Goal: Find specific page/section: Find specific page/section

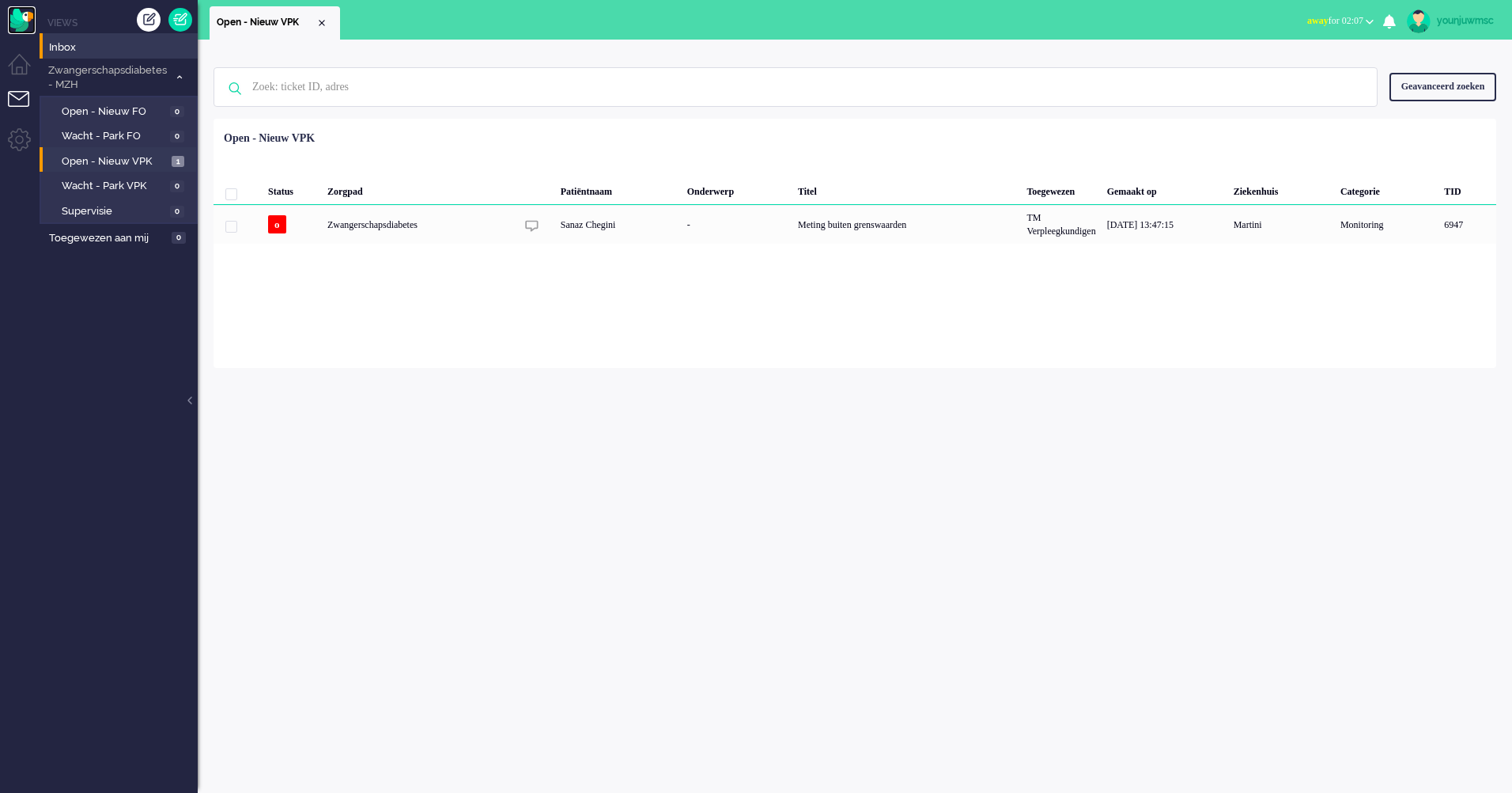
click at [27, 20] on img "Omnidesk" at bounding box center [22, 20] width 28 height 28
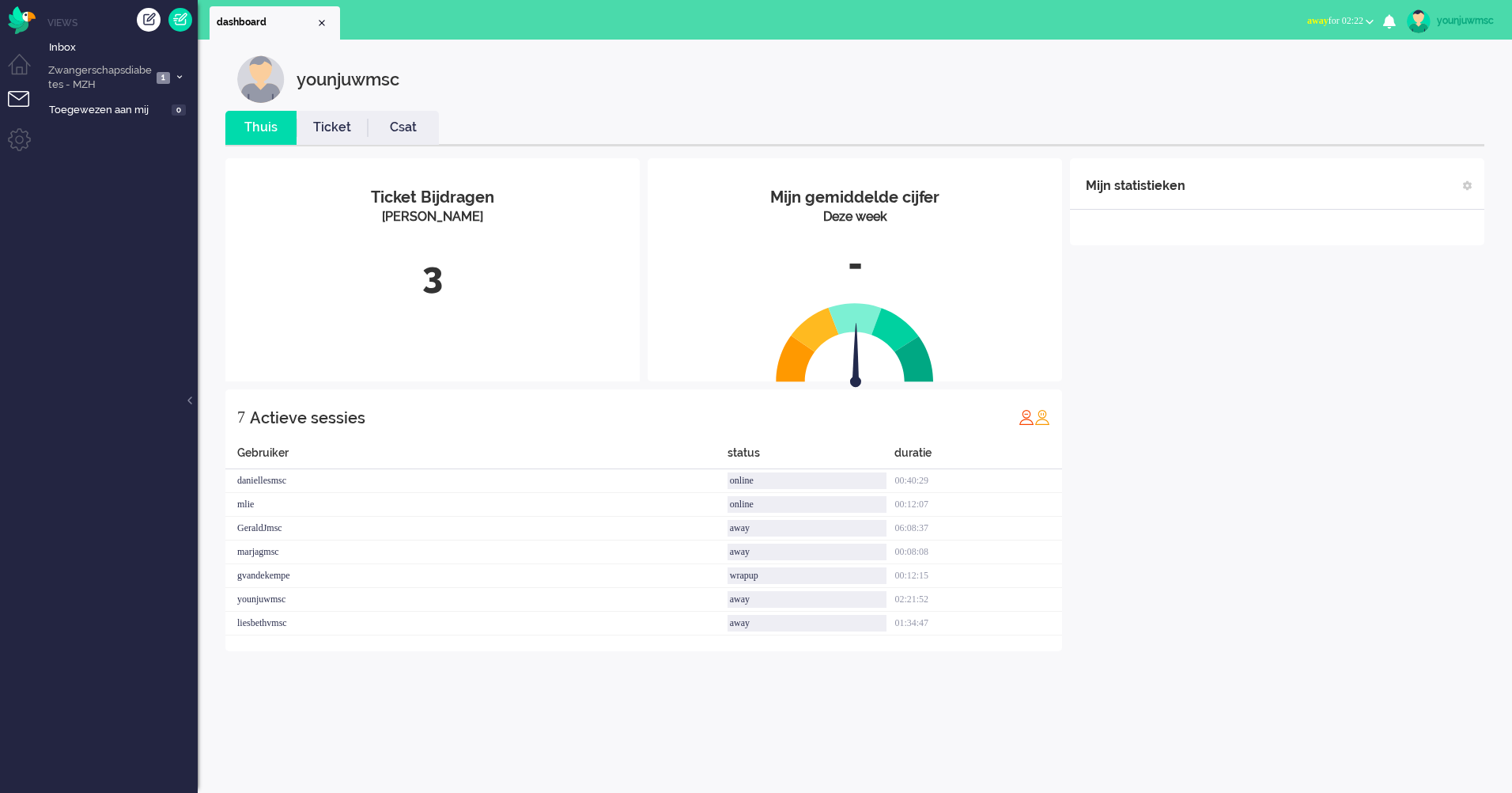
click at [444, 291] on div "3" at bounding box center [432, 276] width 390 height 52
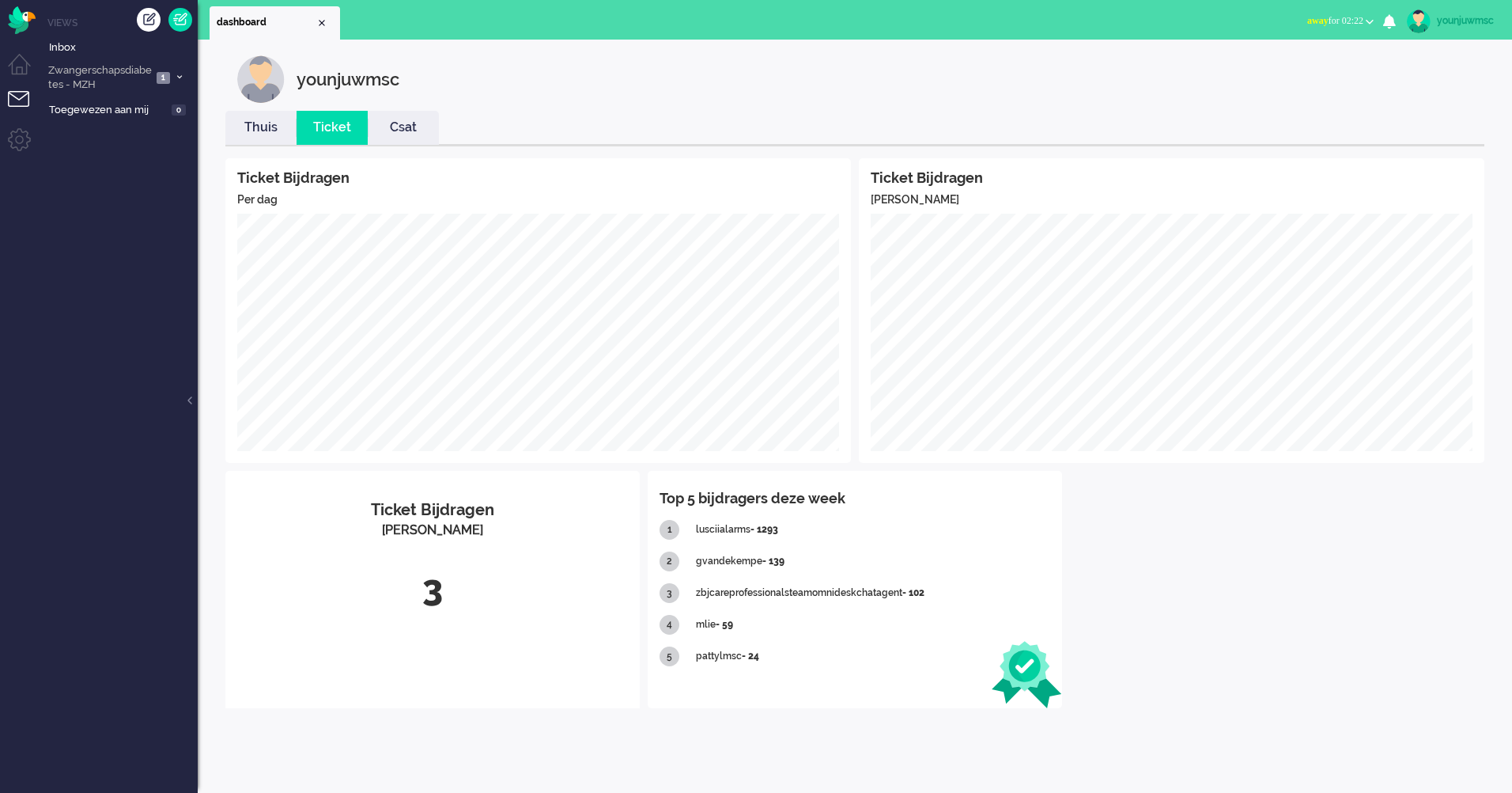
click at [269, 126] on link "Thuis" at bounding box center [260, 128] width 71 height 18
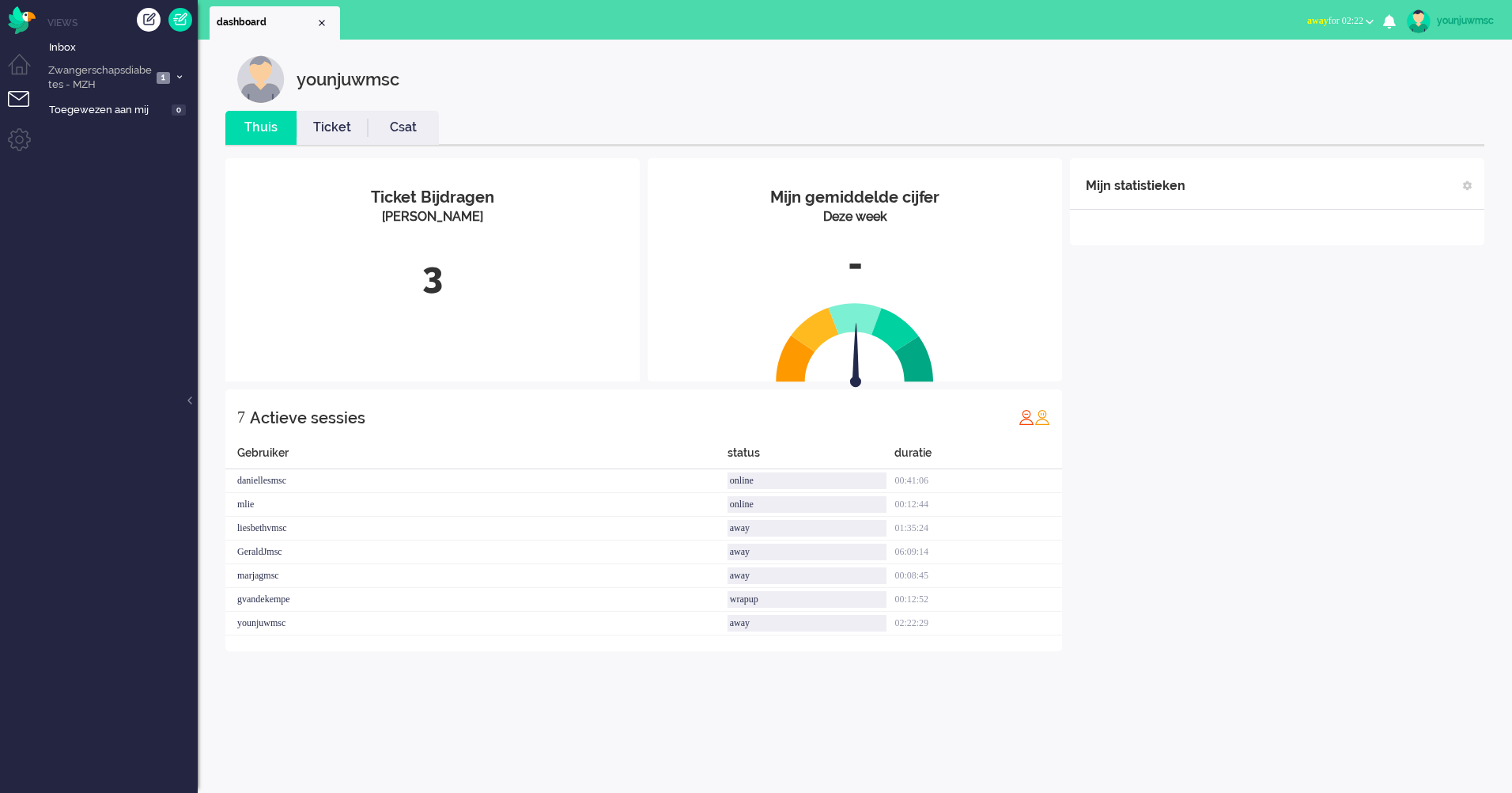
click at [393, 121] on link "Csat" at bounding box center [403, 128] width 71 height 18
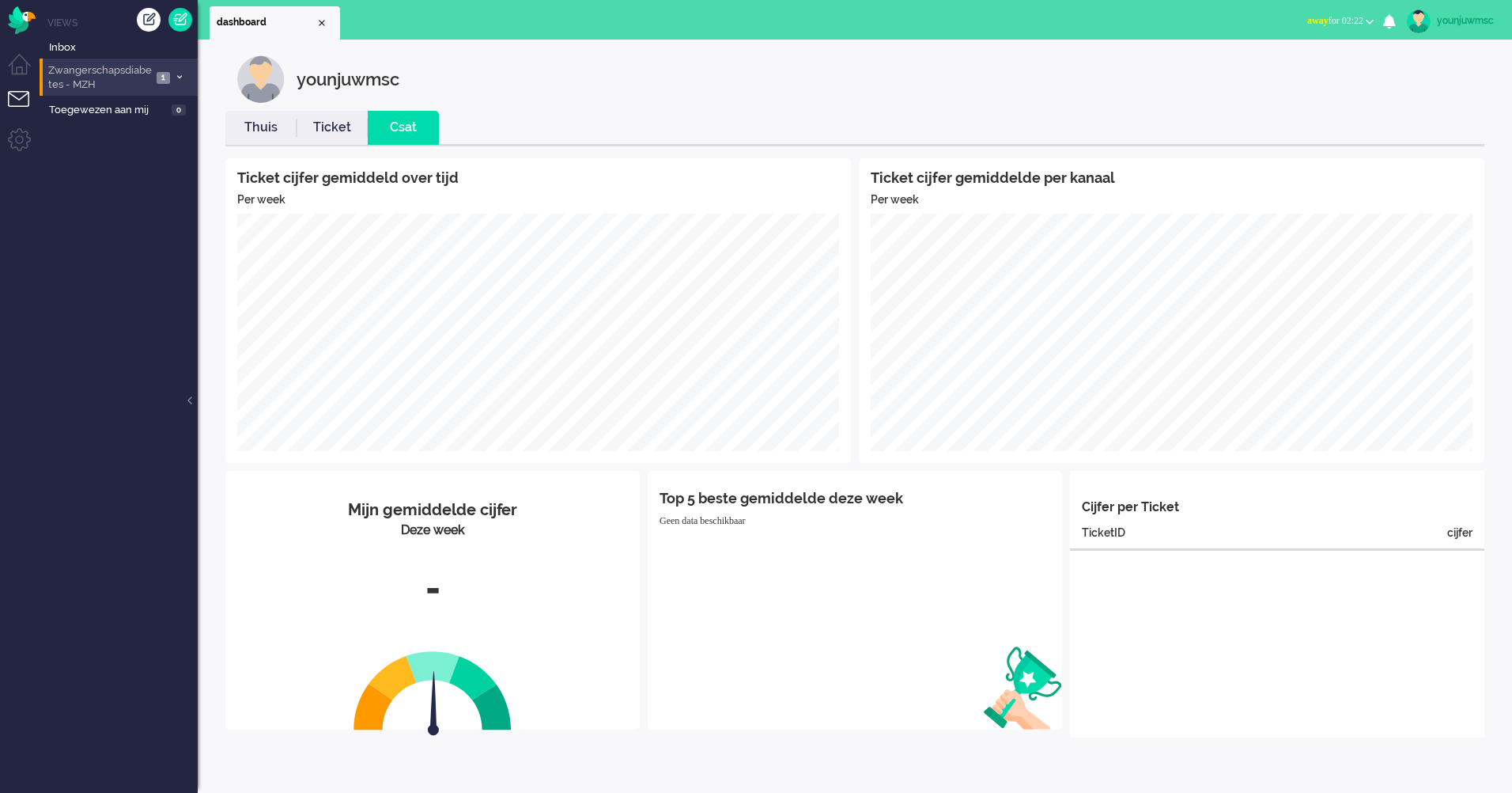
click at [117, 76] on span "Zwangerschapsdiabetes - MZH" at bounding box center [98, 77] width 106 height 30
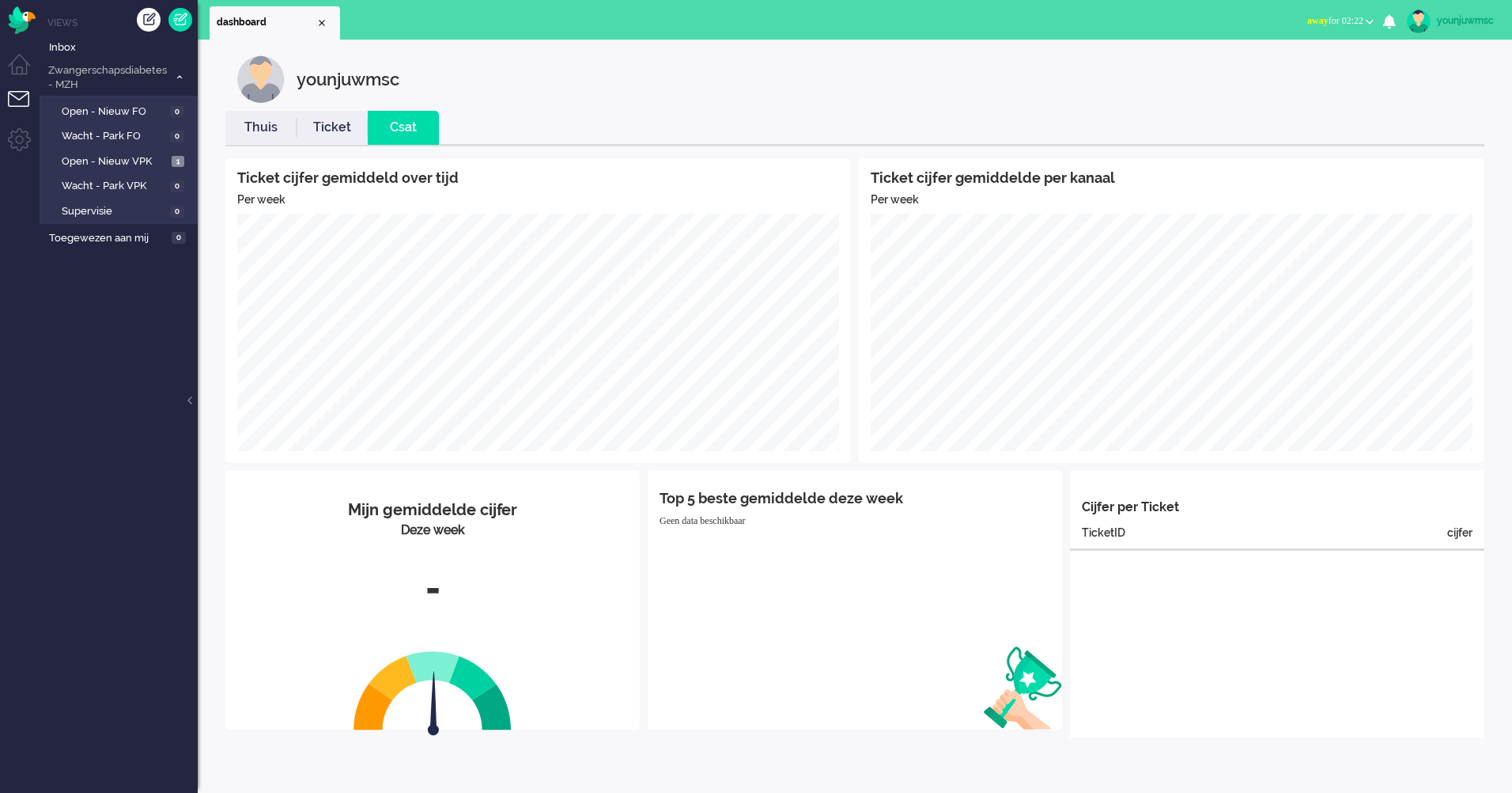
click at [86, 383] on ul "Views Inbox Zwangerschapsdiabetes - MZH 1 Open - Nieuw FO 0 Wacht - Park FO 0 O…" at bounding box center [119, 396] width 158 height 793
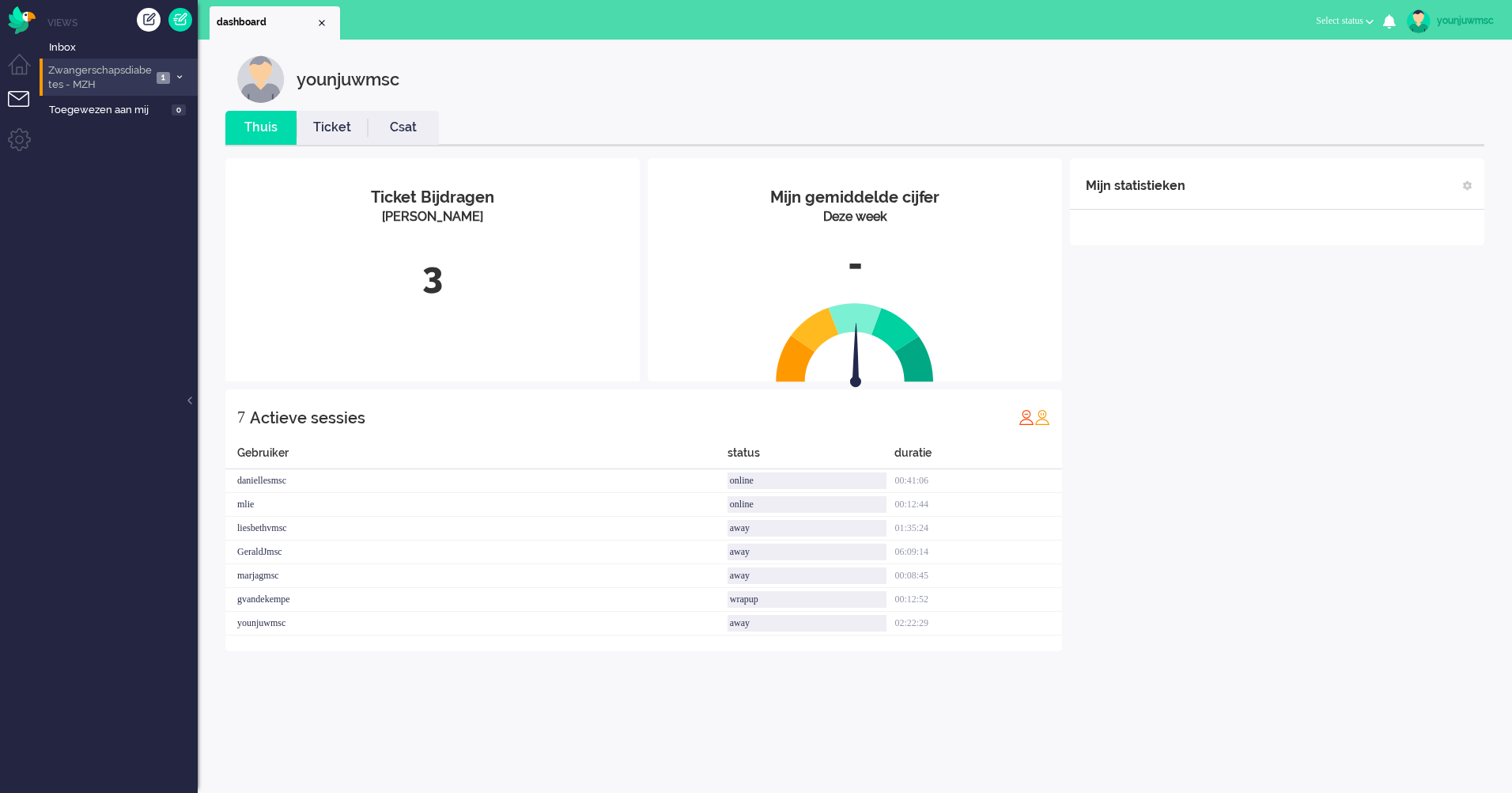
click at [127, 81] on span "Zwangerschapsdiabetes - MZH" at bounding box center [98, 77] width 106 height 30
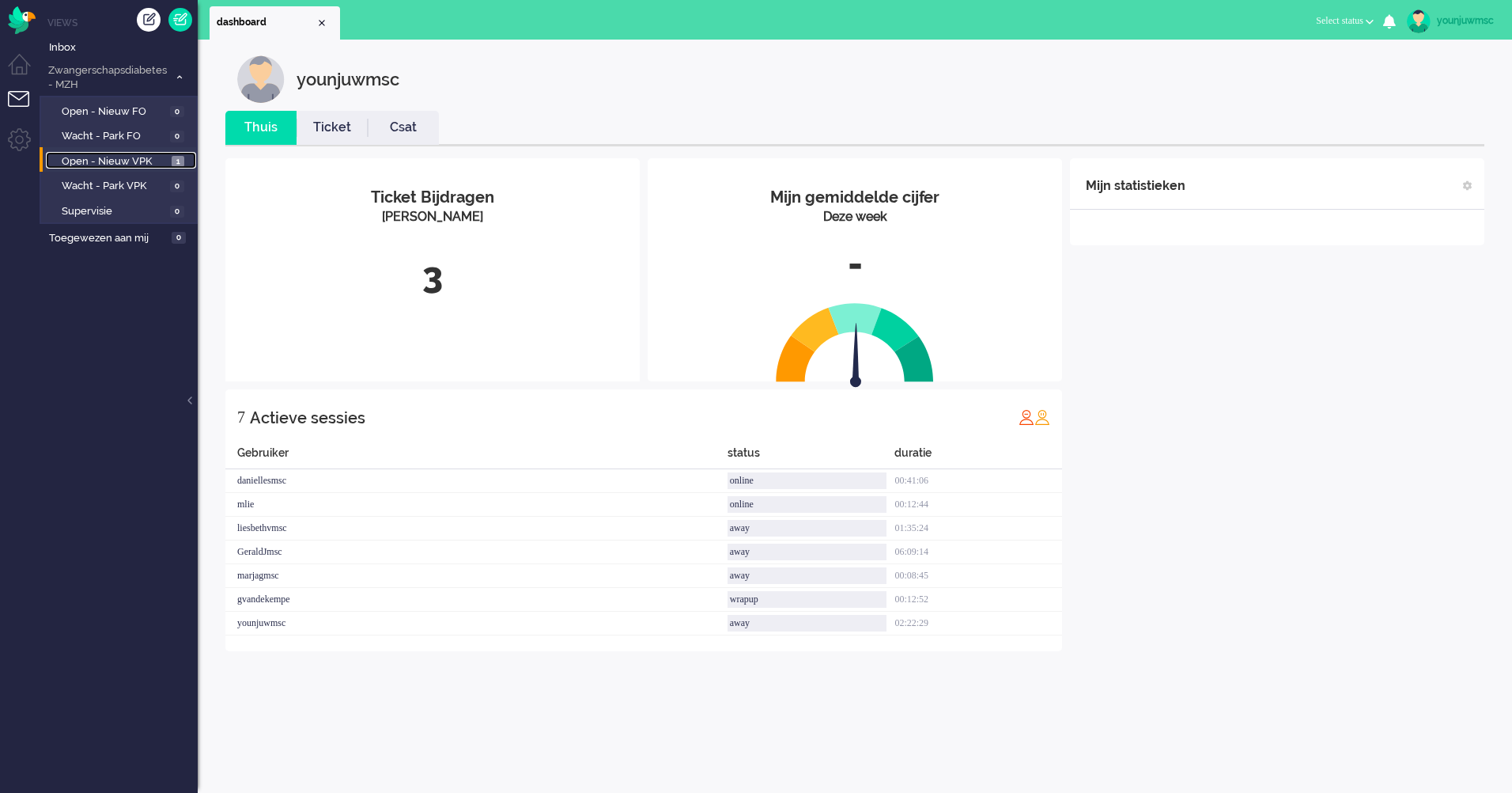
click at [122, 163] on span "Open - Nieuw VPK" at bounding box center [114, 161] width 106 height 15
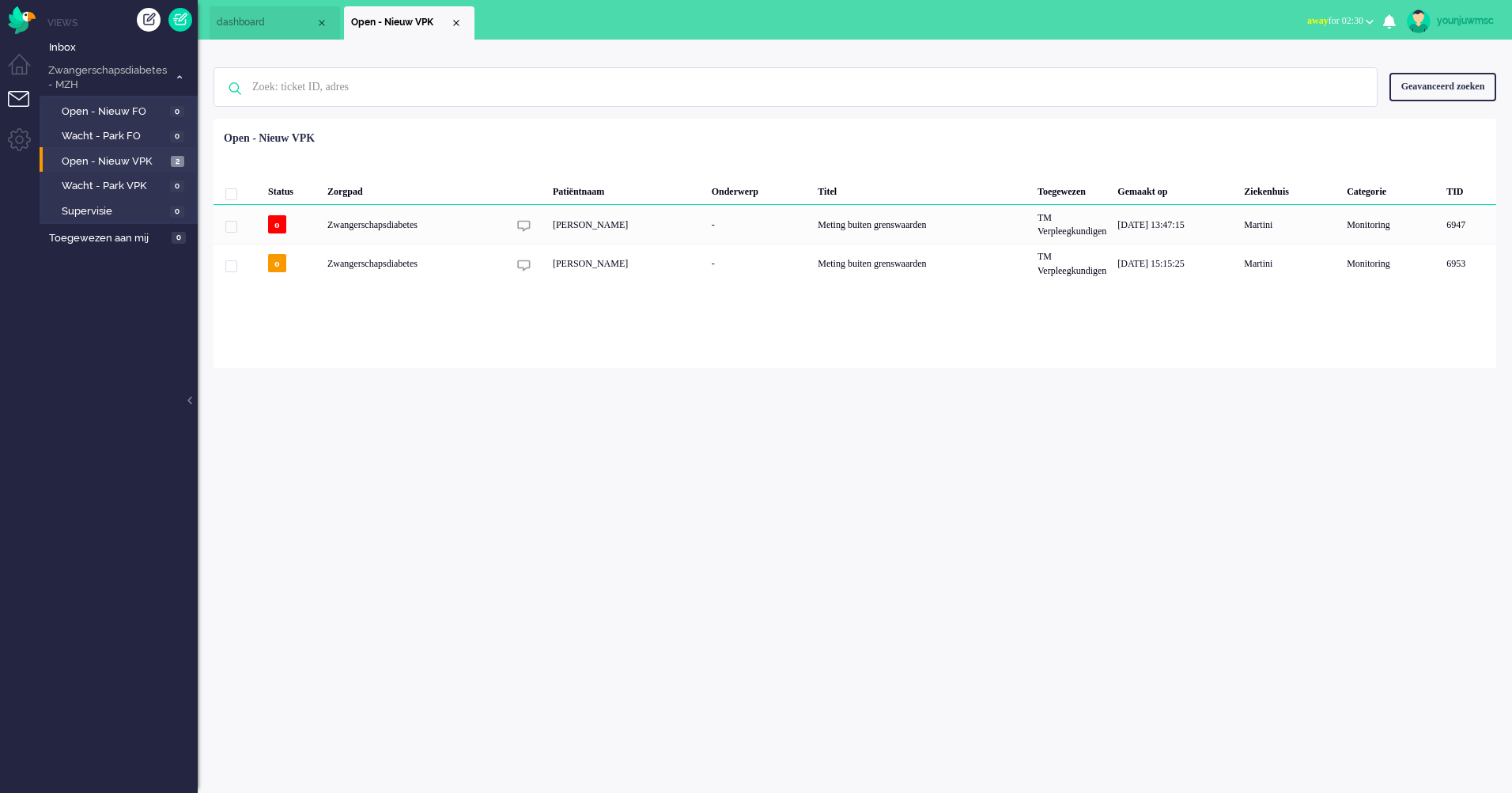
click at [585, 347] on div "Loading... Status Zorgpad Patiëntnaam Onderwerp Titel Toegewezen Gemaakt op Zie…" at bounding box center [854, 244] width 1283 height 249
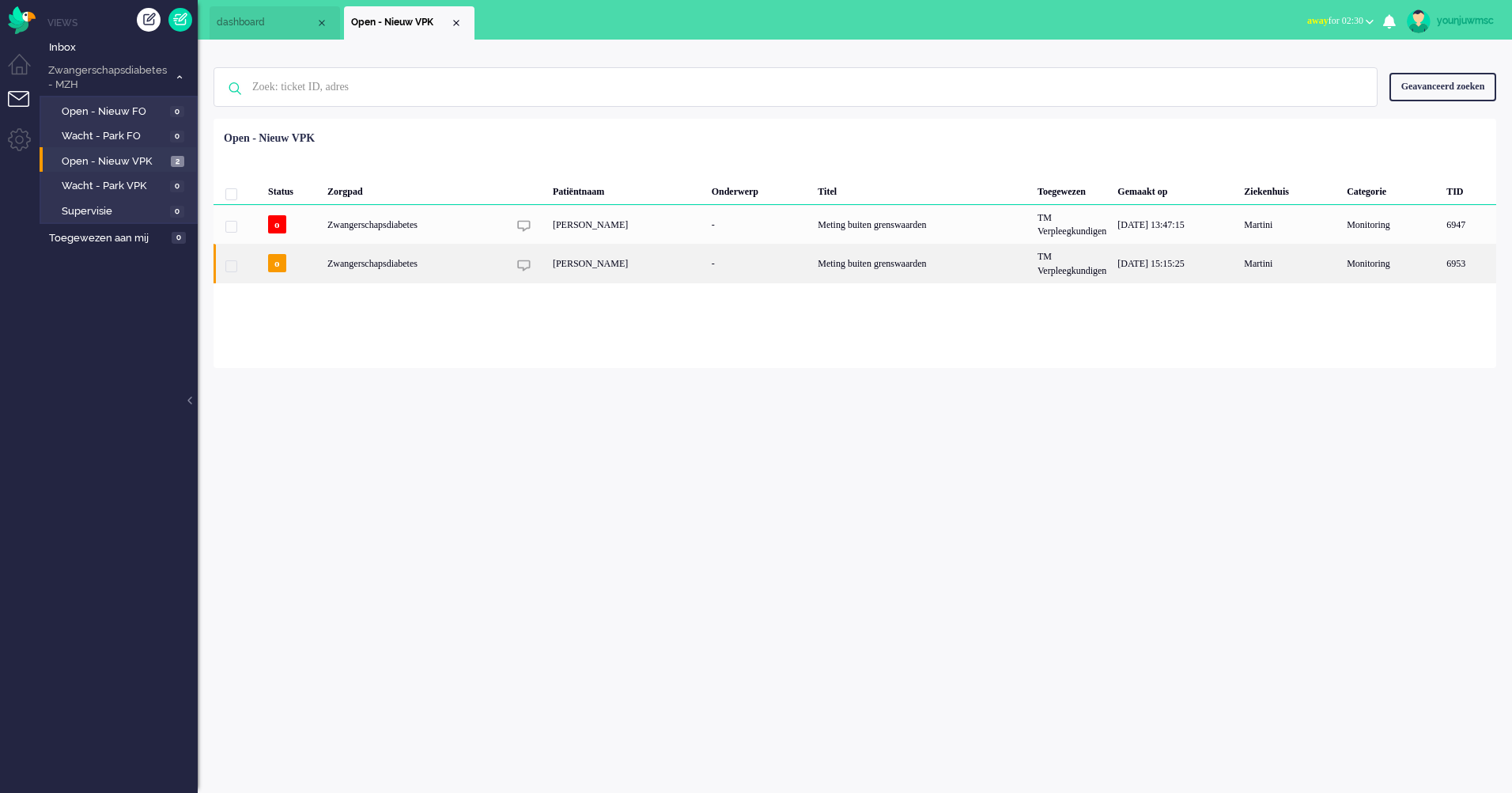
click at [1072, 280] on div "TM Verpleegkundigen" at bounding box center [1072, 263] width 80 height 39
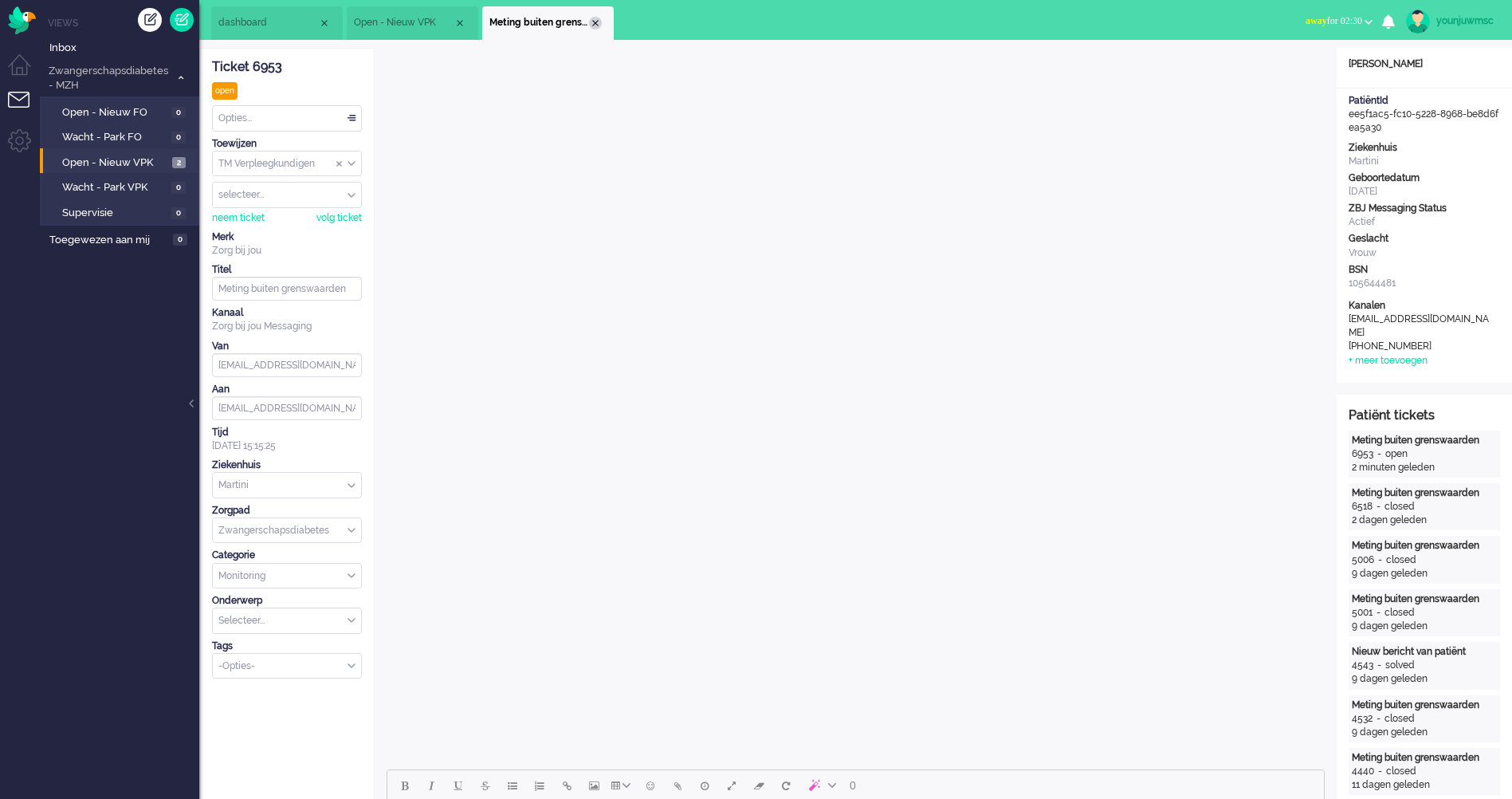
click at [592, 21] on div "Close tab" at bounding box center [595, 23] width 13 height 13
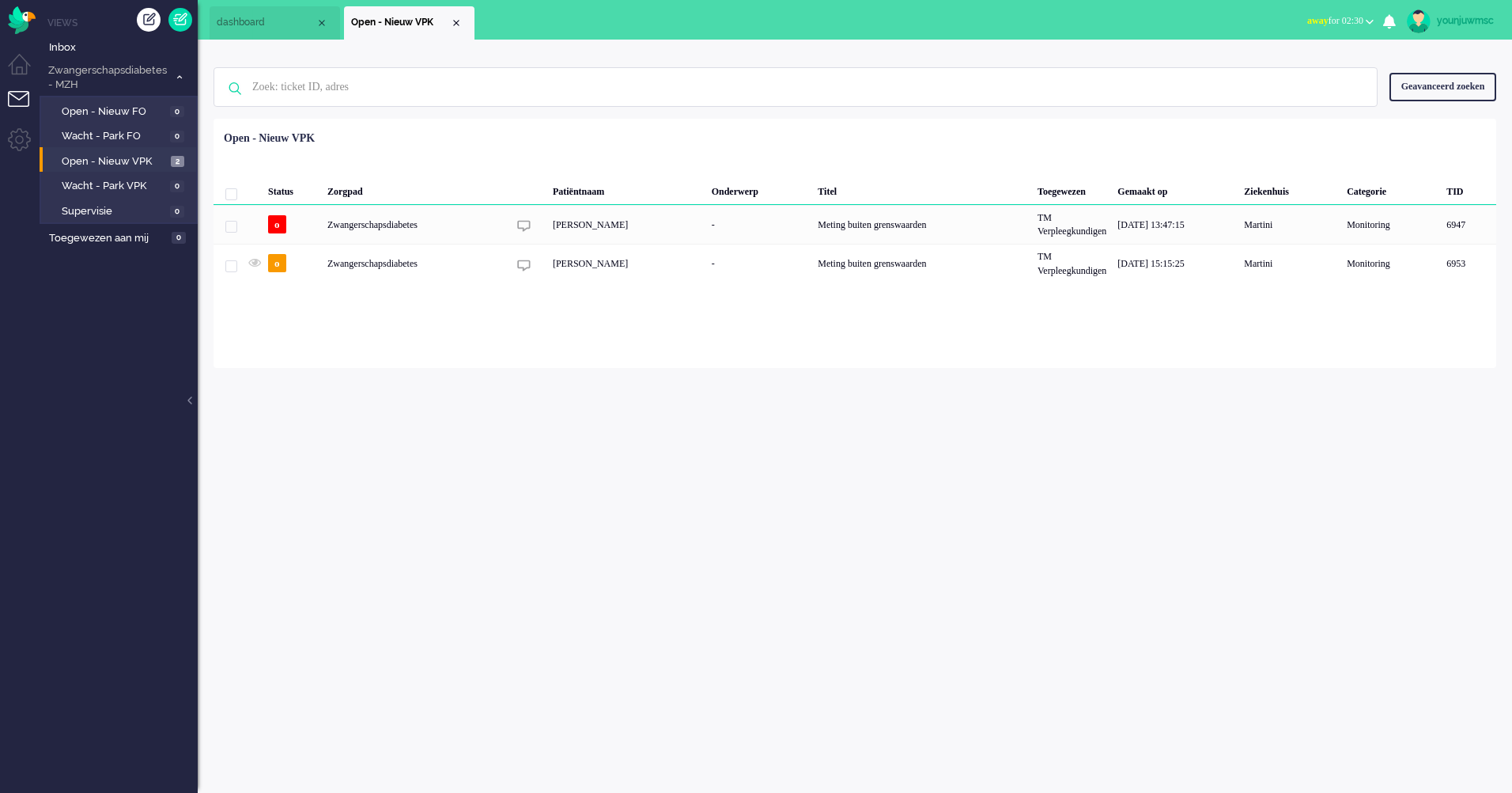
click at [456, 30] on li "Open - Nieuw VPK" at bounding box center [409, 23] width 130 height 34
click at [455, 26] on div "Close tab" at bounding box center [457, 23] width 13 height 13
